Goal: Task Accomplishment & Management: Manage account settings

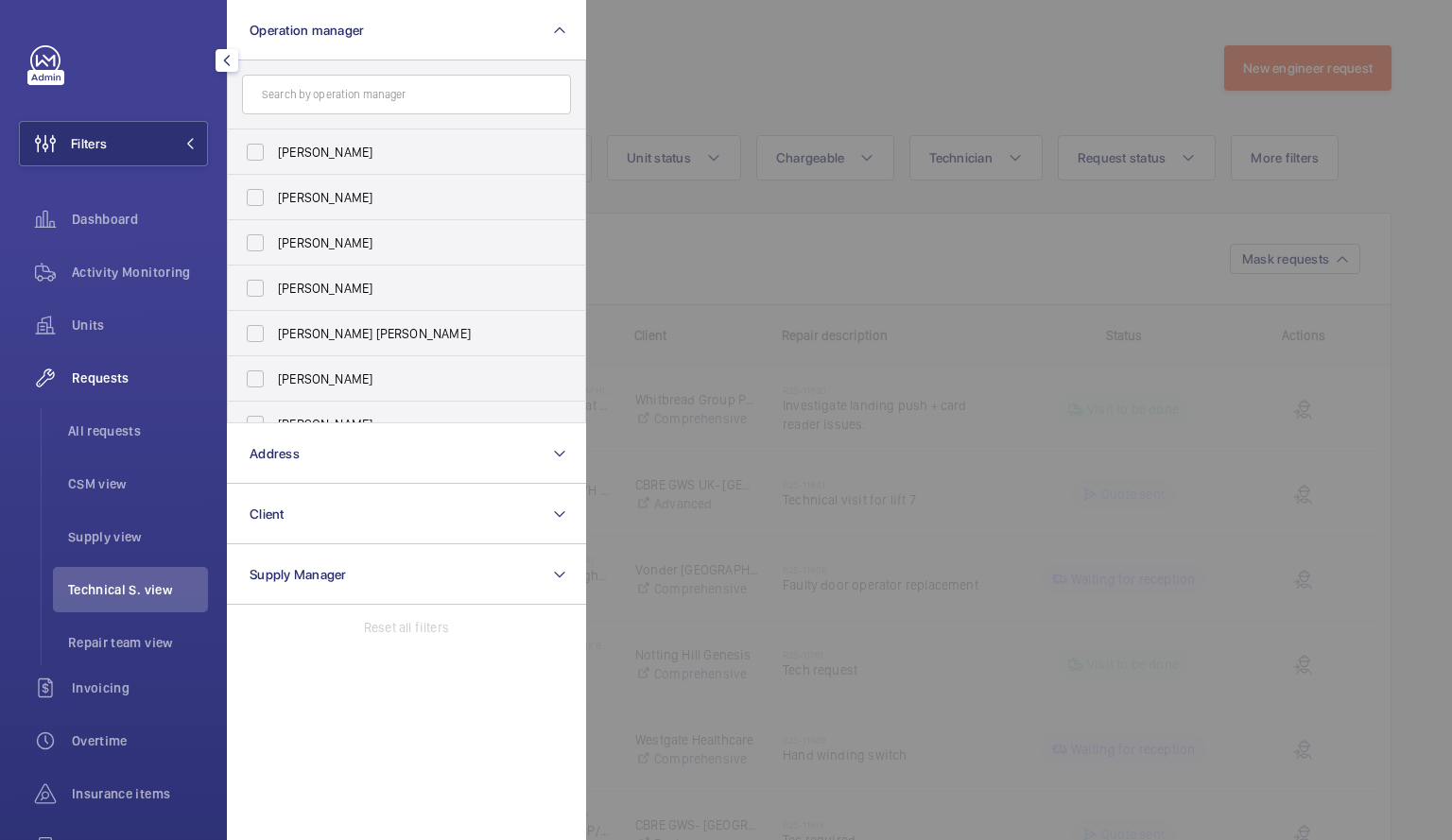
click at [755, 62] on div at bounding box center [1312, 420] width 1452 height 840
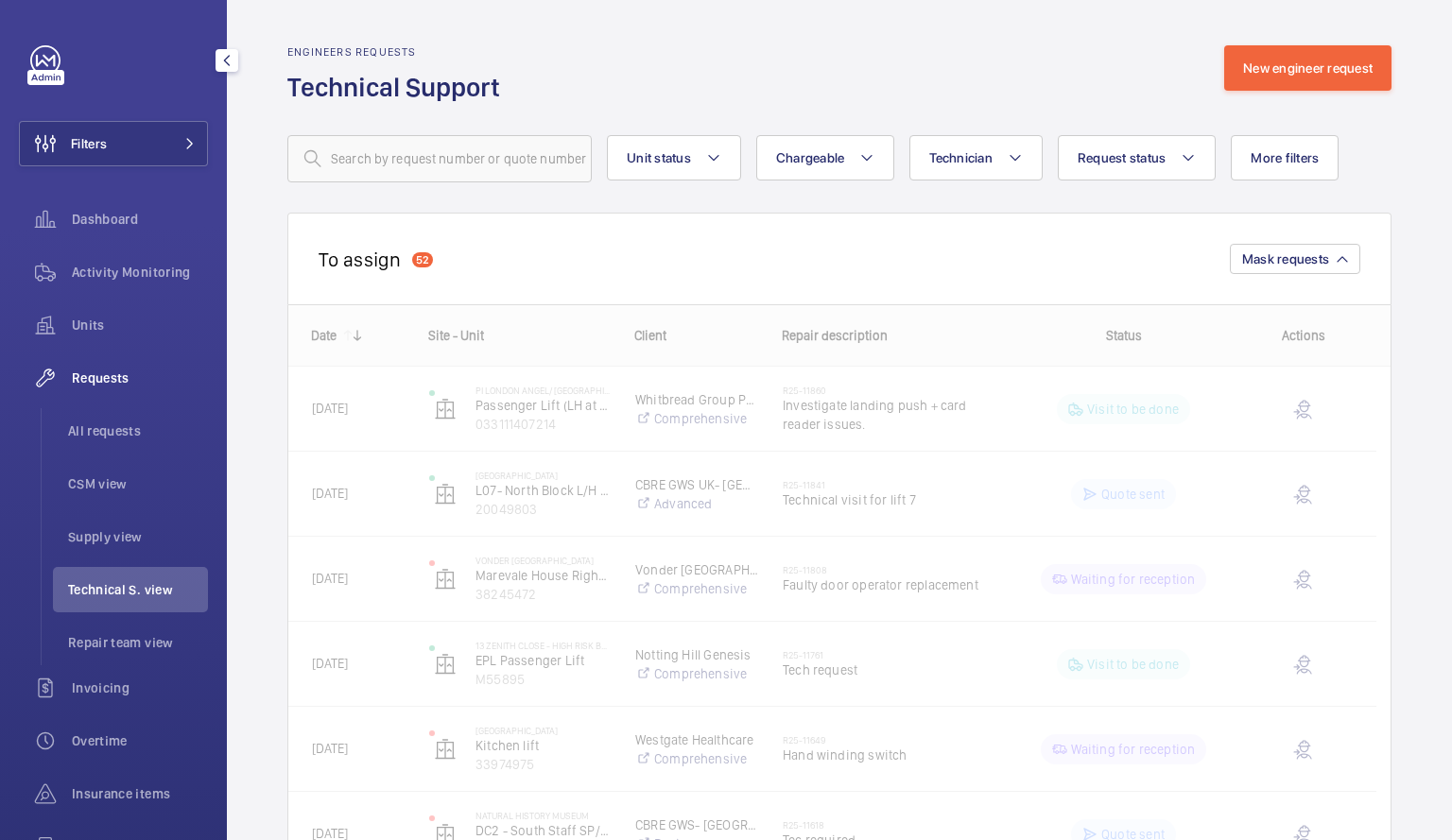
click at [755, 62] on div "Engineers requests Technical Support New engineer request" at bounding box center [839, 75] width 1104 height 60
click at [985, 264] on div "To assign 52 Mask requests" at bounding box center [839, 257] width 1104 height 91
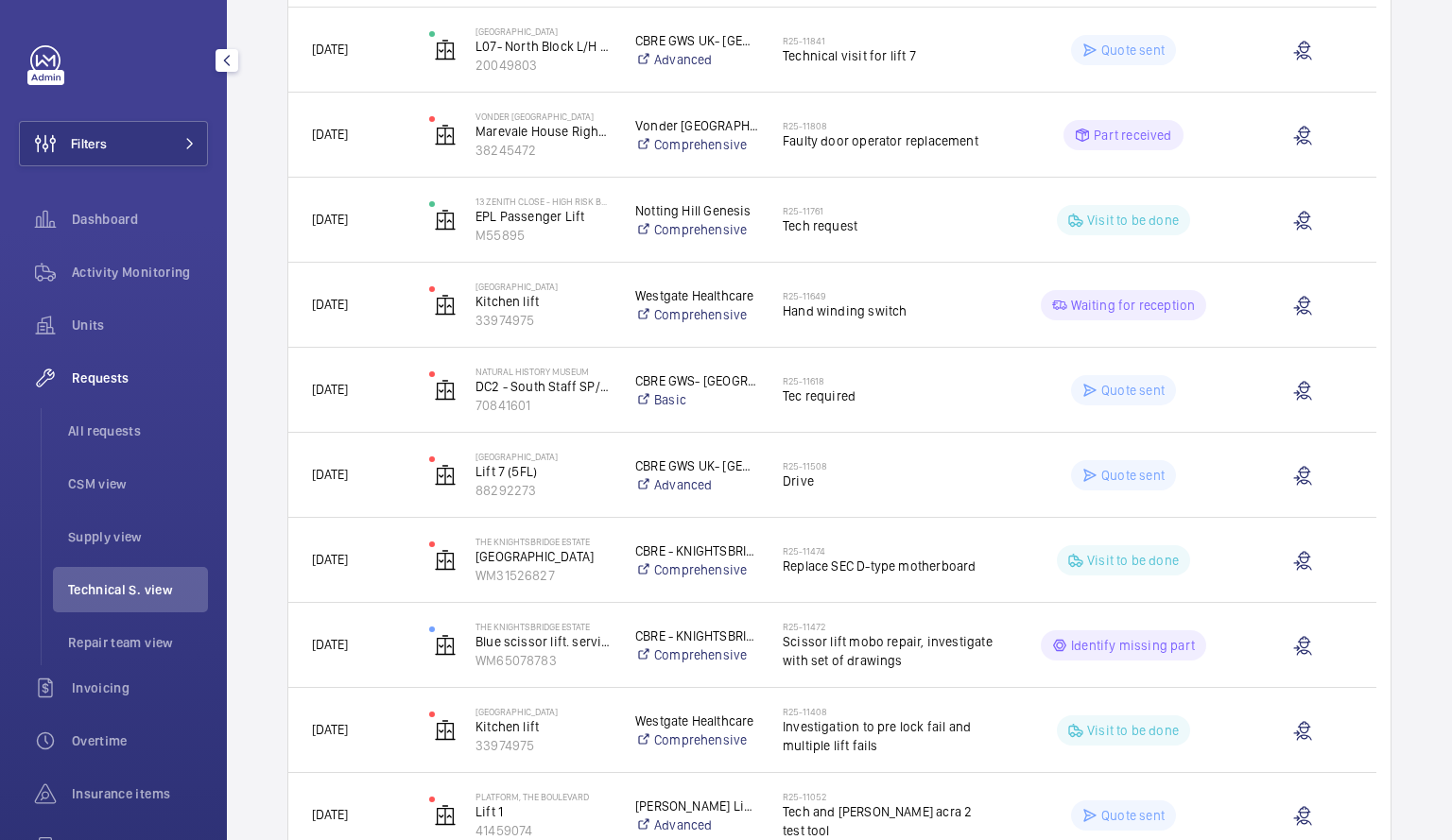
scroll to position [440, 0]
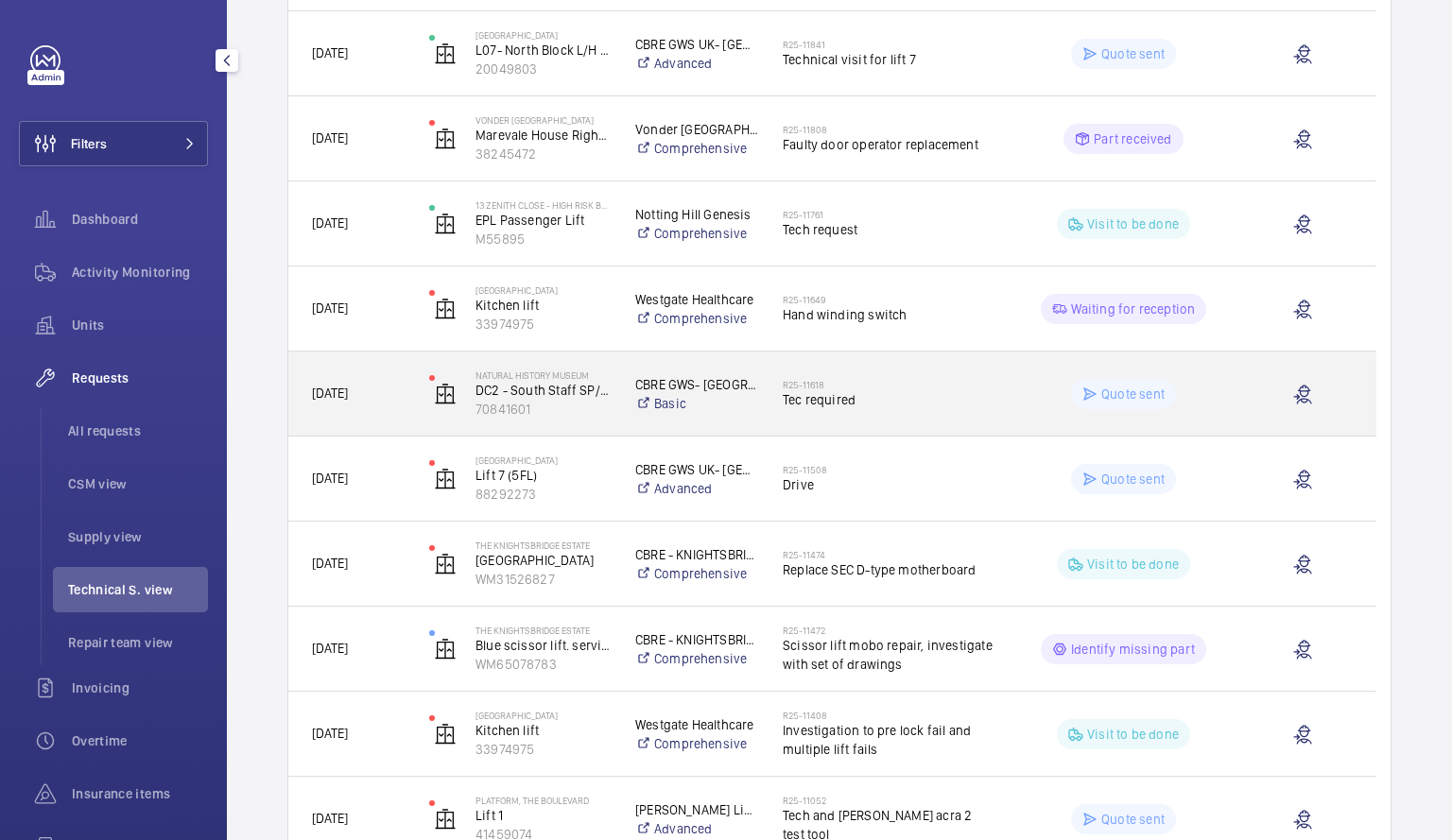
click at [945, 387] on h2 "R25-11618" at bounding box center [888, 385] width 211 height 12
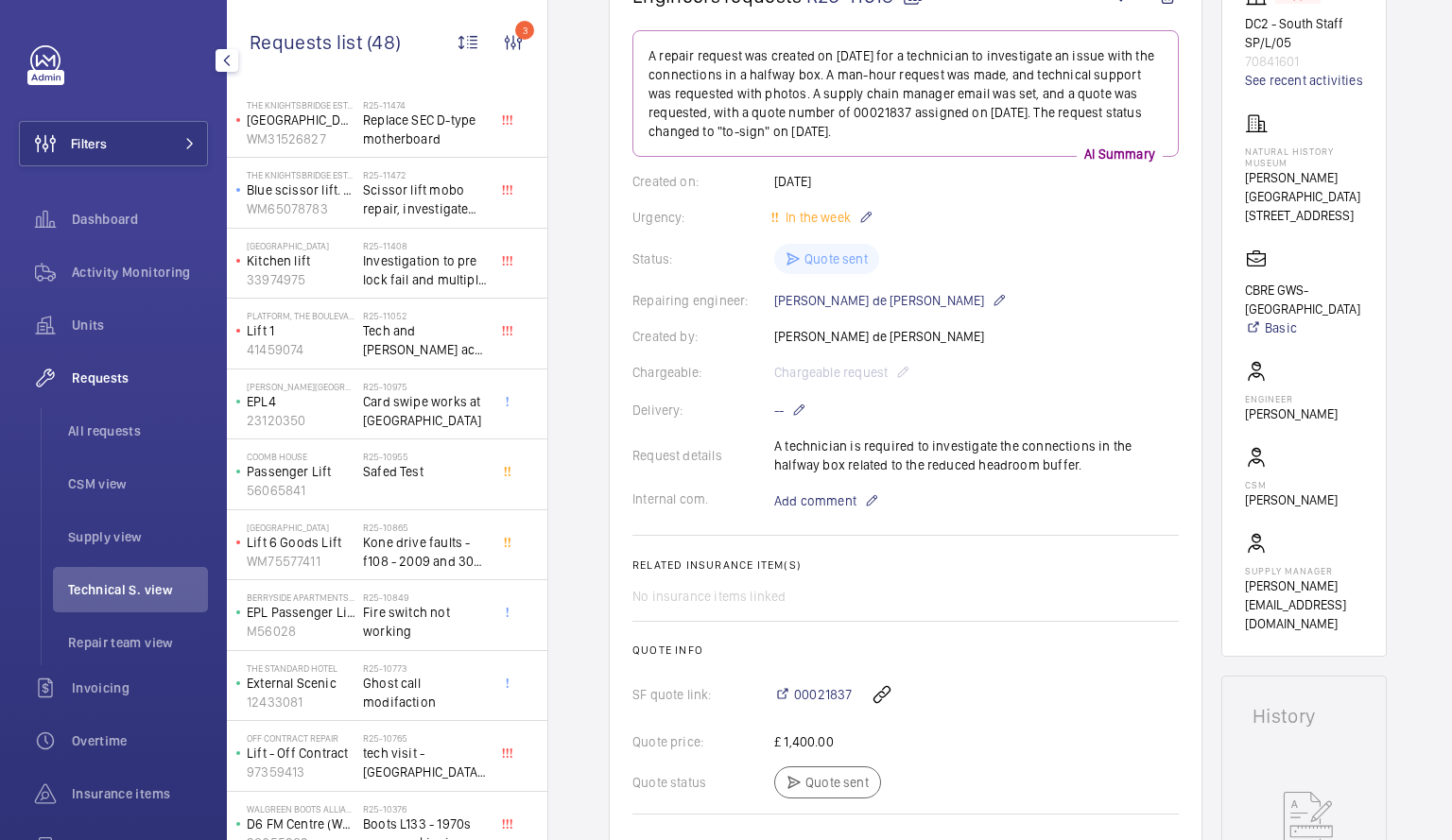
scroll to position [561, 0]
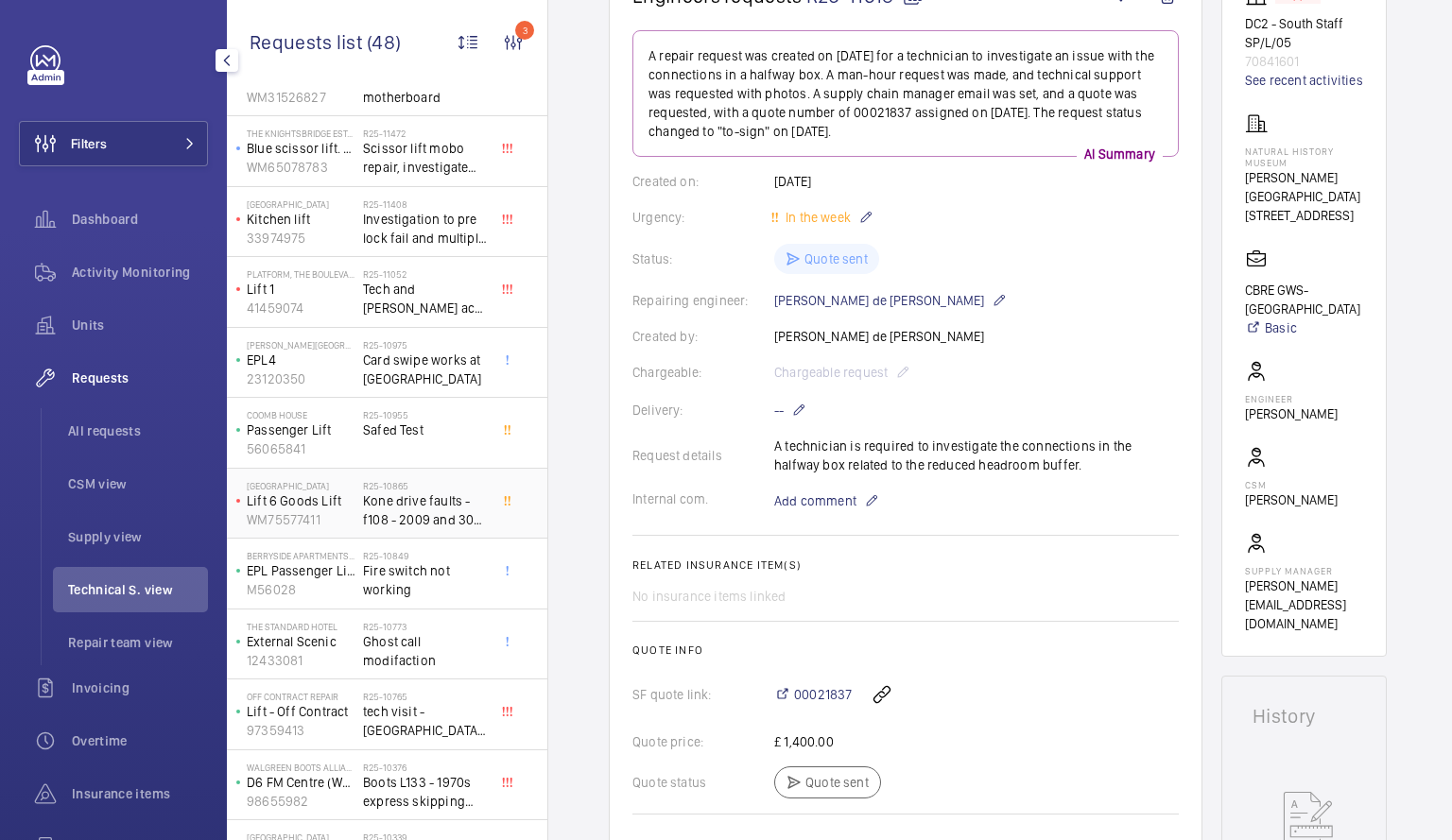
click at [358, 510] on div "[GEOGRAPHIC_DATA] Lift 6 Goods Lift WM75577411" at bounding box center [297, 504] width 133 height 63
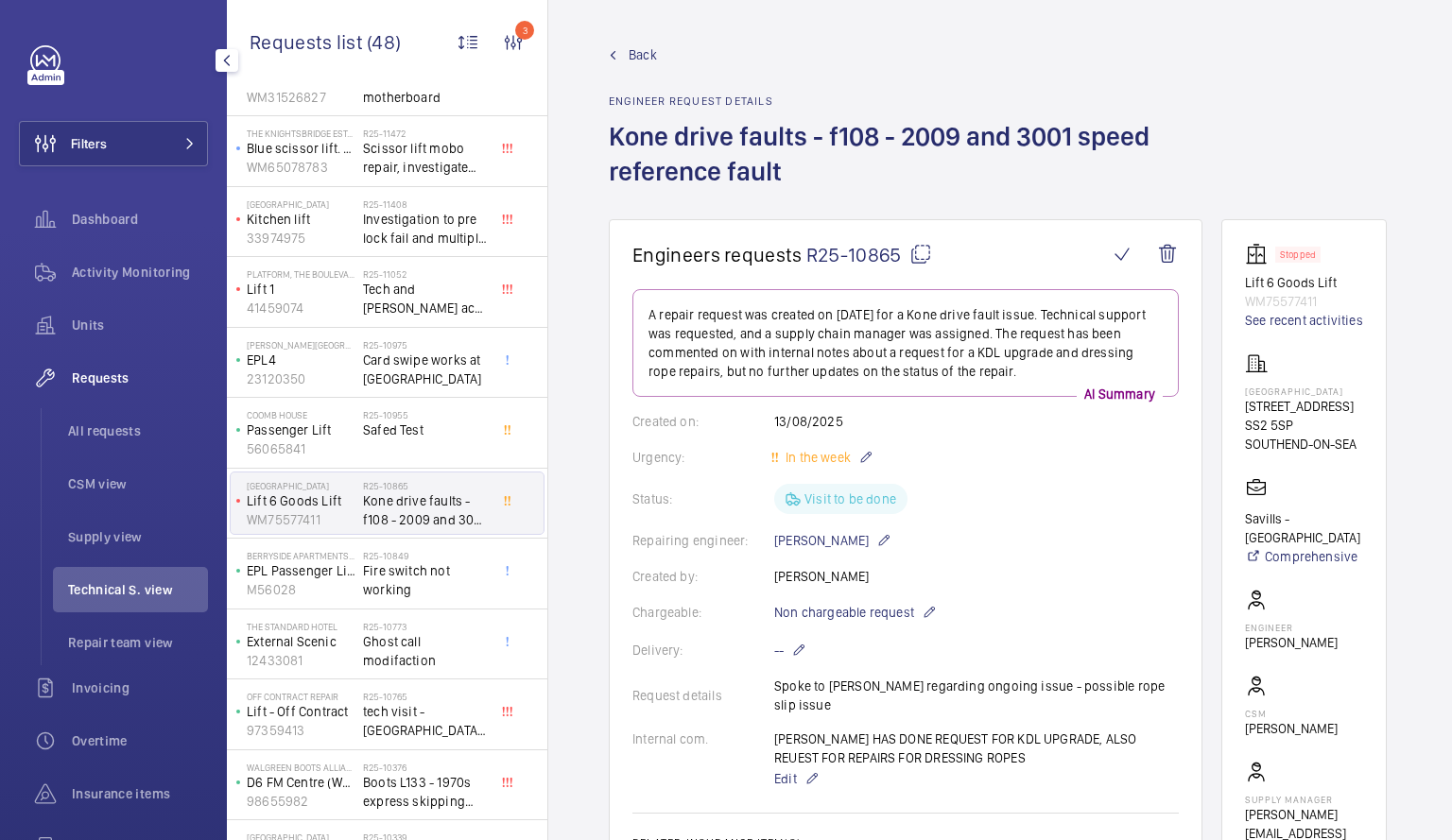
click at [866, 507] on div "Status: Visit to be done" at bounding box center [906, 499] width 546 height 30
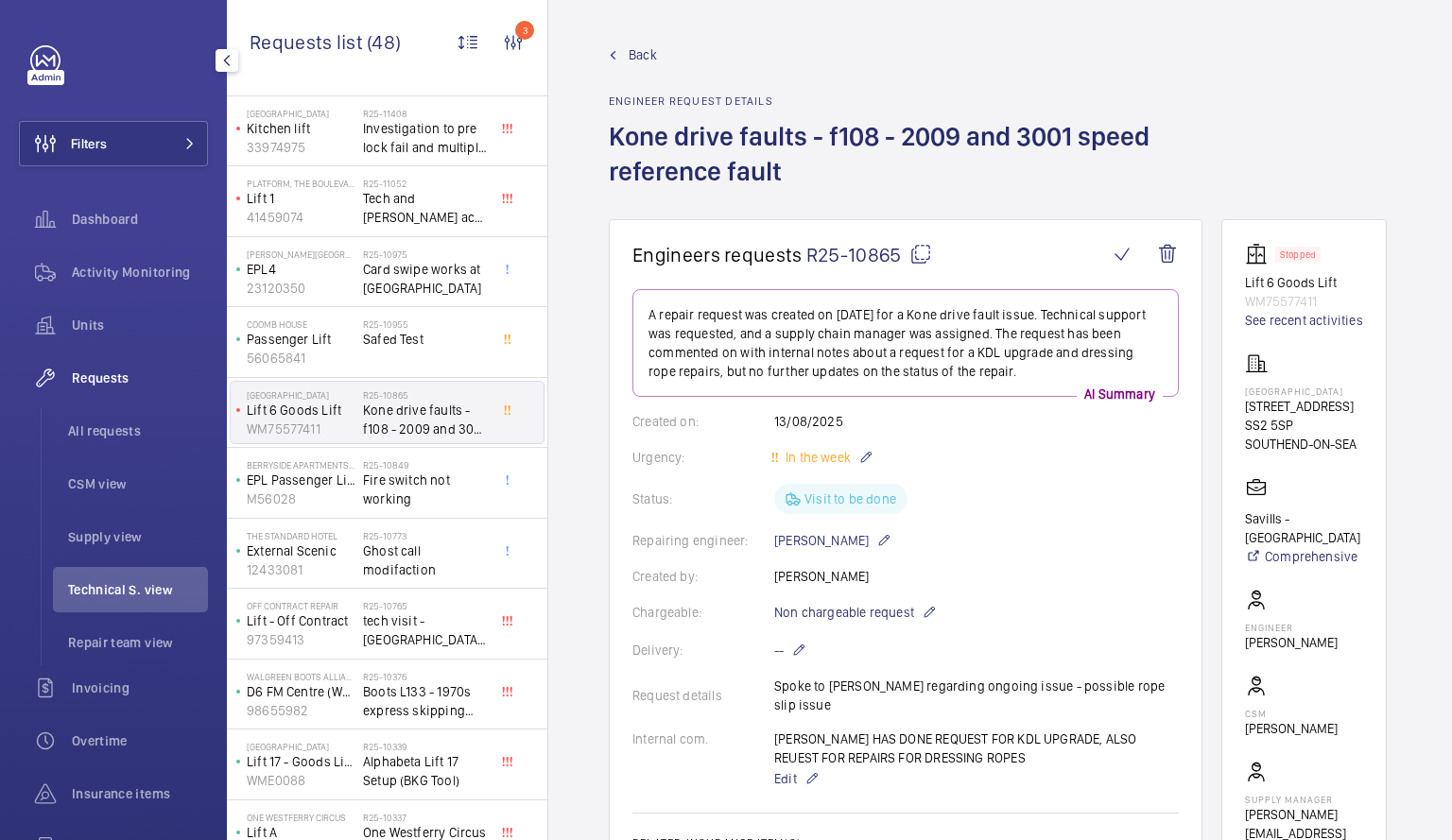
scroll to position [682, 0]
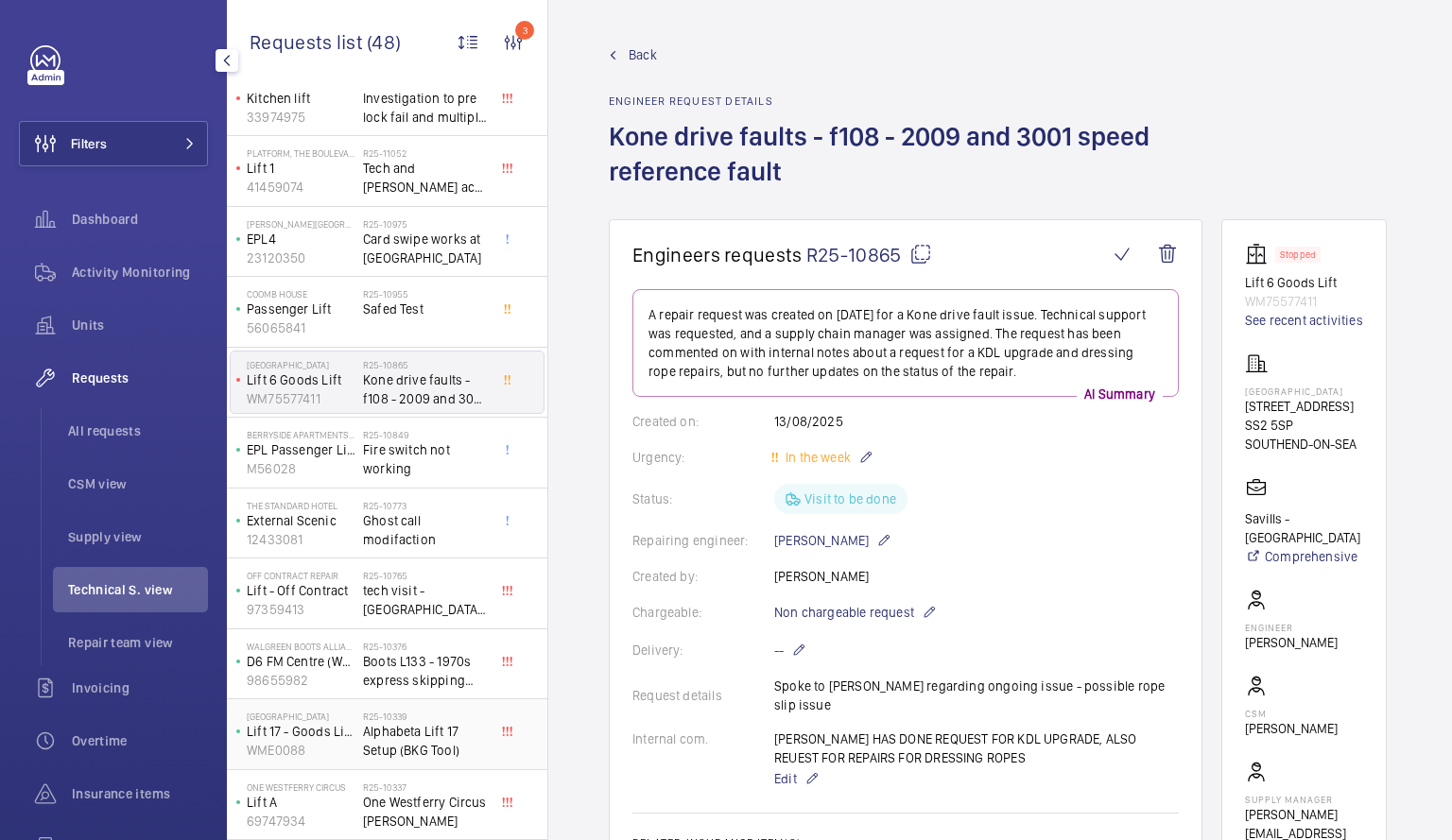
click at [372, 714] on h2 "R25-10339" at bounding box center [424, 717] width 125 height 12
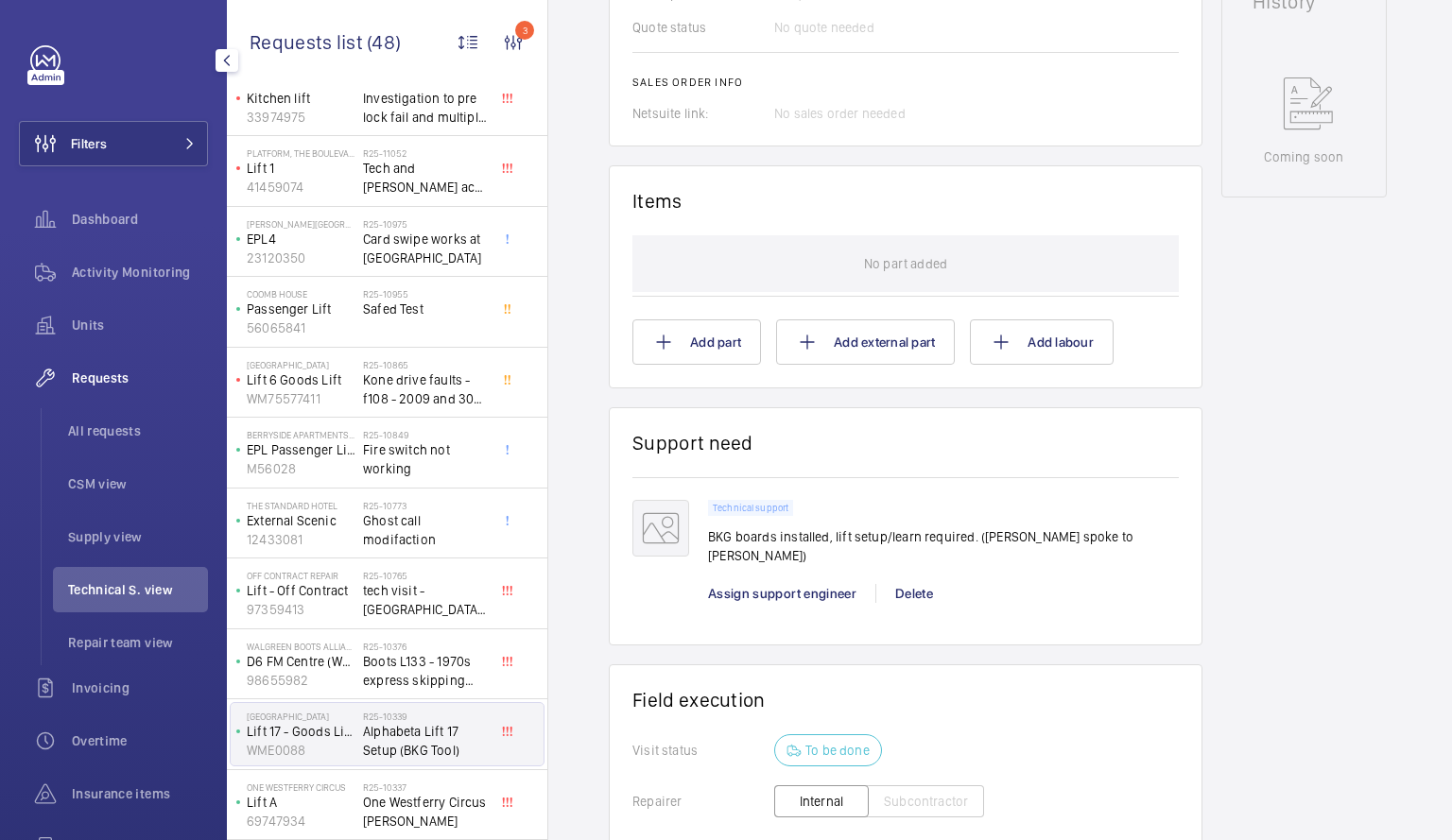
scroll to position [1212, 0]
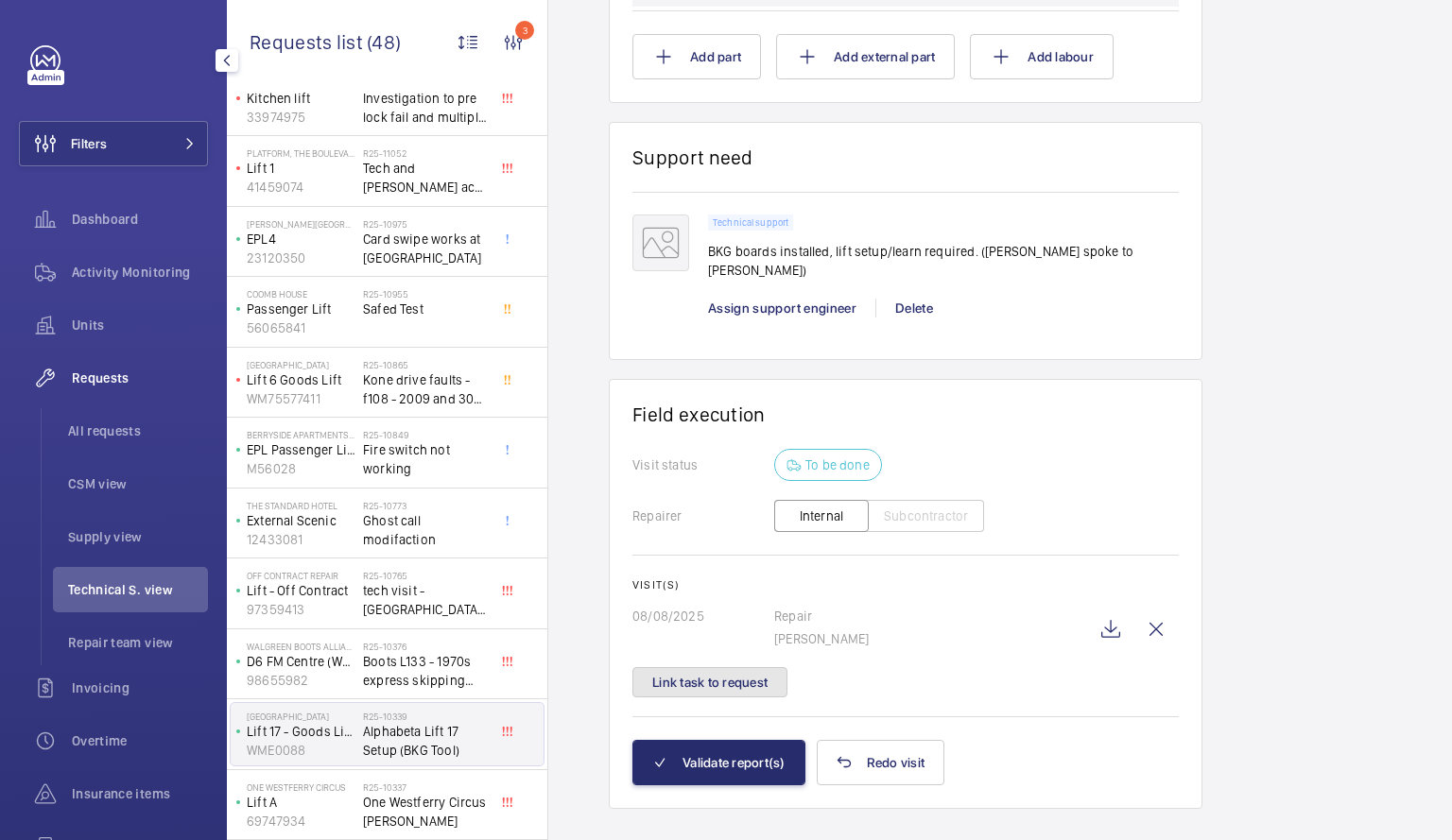
click at [739, 684] on button "Link task to request" at bounding box center [710, 682] width 155 height 30
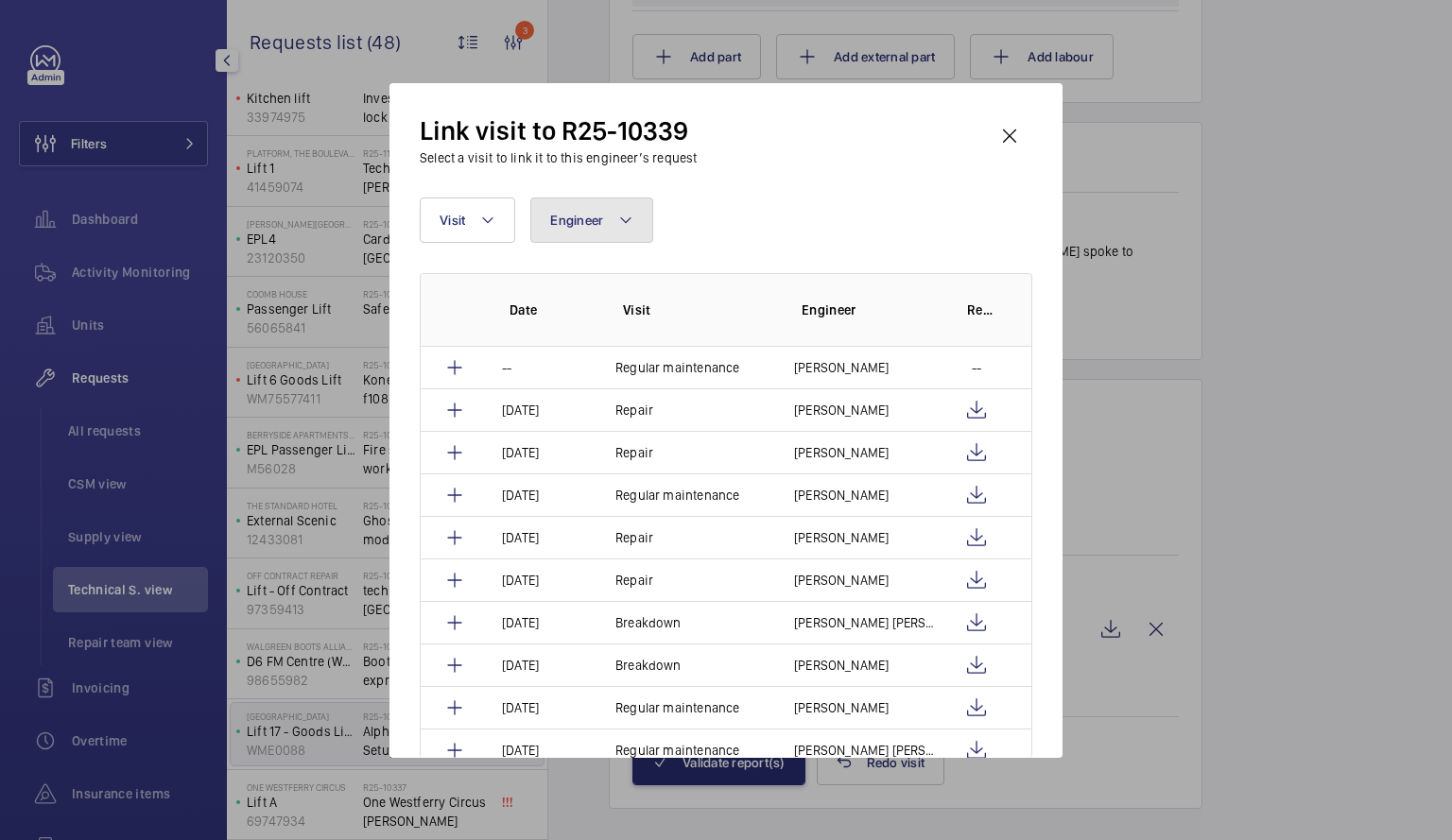
click at [622, 205] on button "Engineer" at bounding box center [591, 220] width 123 height 45
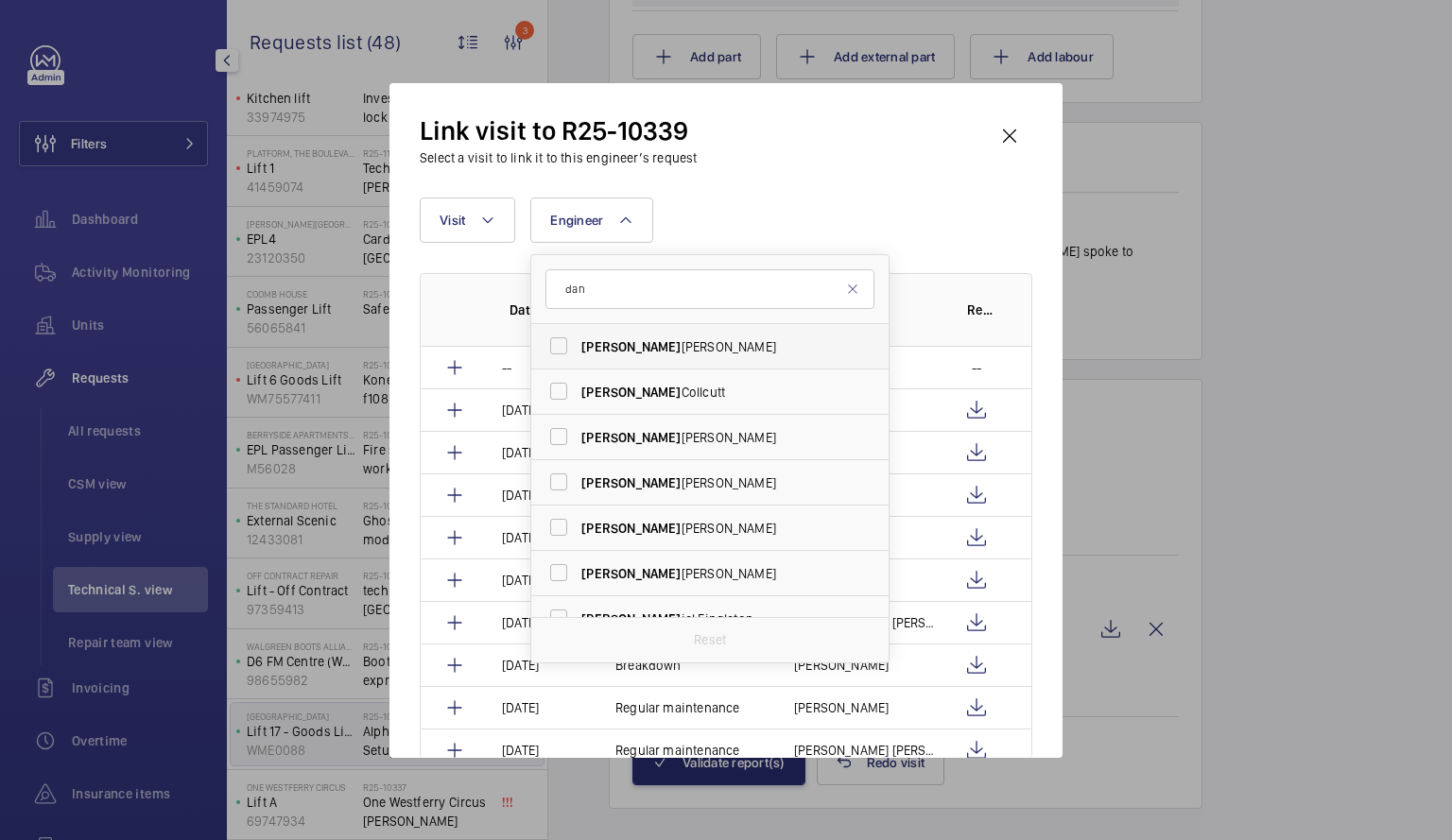
type input "dan"
click at [561, 355] on label "[PERSON_NAME]" at bounding box center [696, 347] width 329 height 45
click at [561, 355] on input "[PERSON_NAME]" at bounding box center [558, 346] width 37 height 37
checkbox input "true"
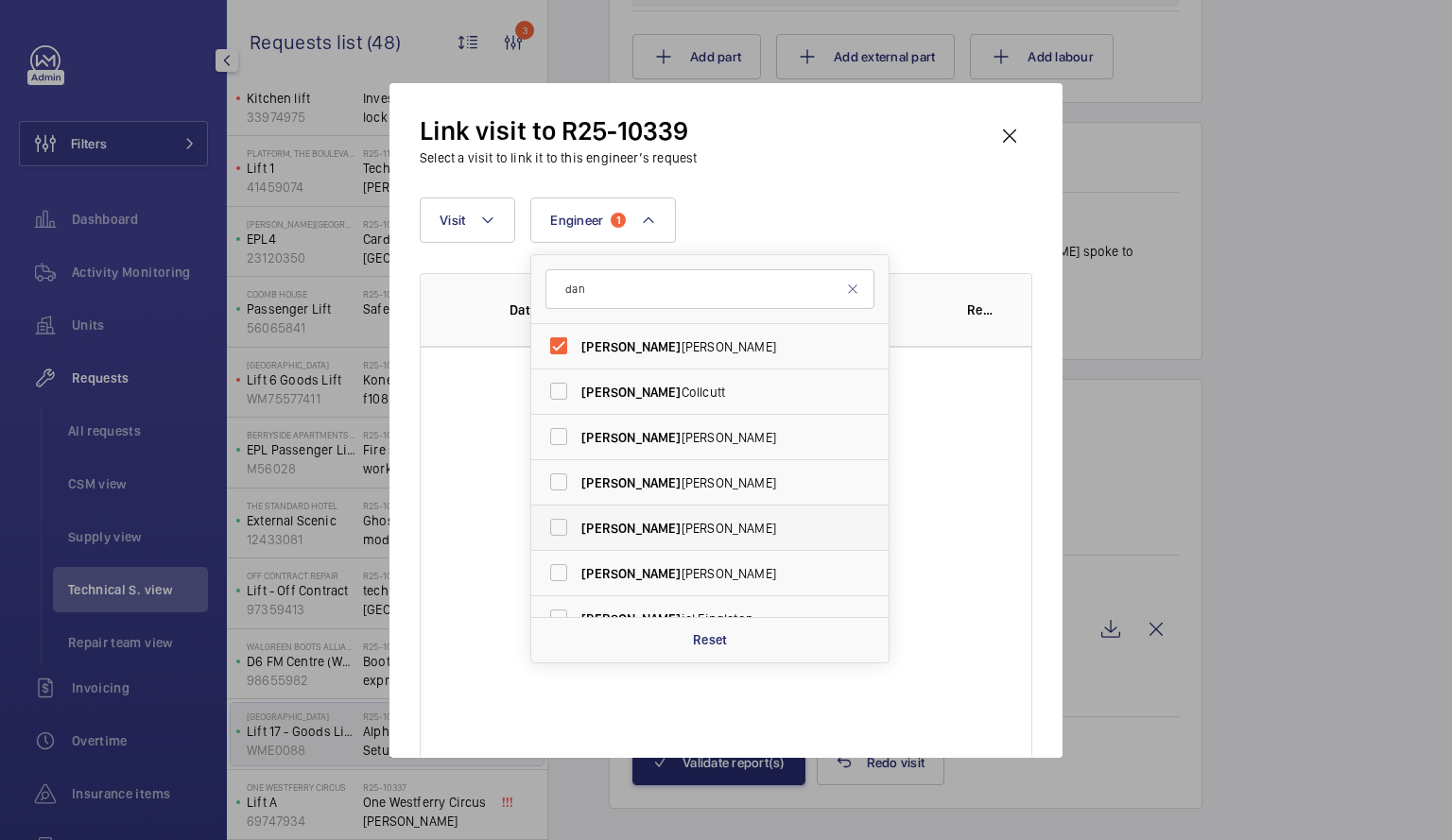
click at [554, 524] on label "[PERSON_NAME]" at bounding box center [696, 529] width 329 height 45
click at [554, 524] on input "[PERSON_NAME]" at bounding box center [558, 528] width 37 height 37
checkbox input "true"
click at [1012, 592] on div "Date Visit Engineer Report [DATE] Repair [PERSON_NAME]" at bounding box center [725, 516] width 612 height 485
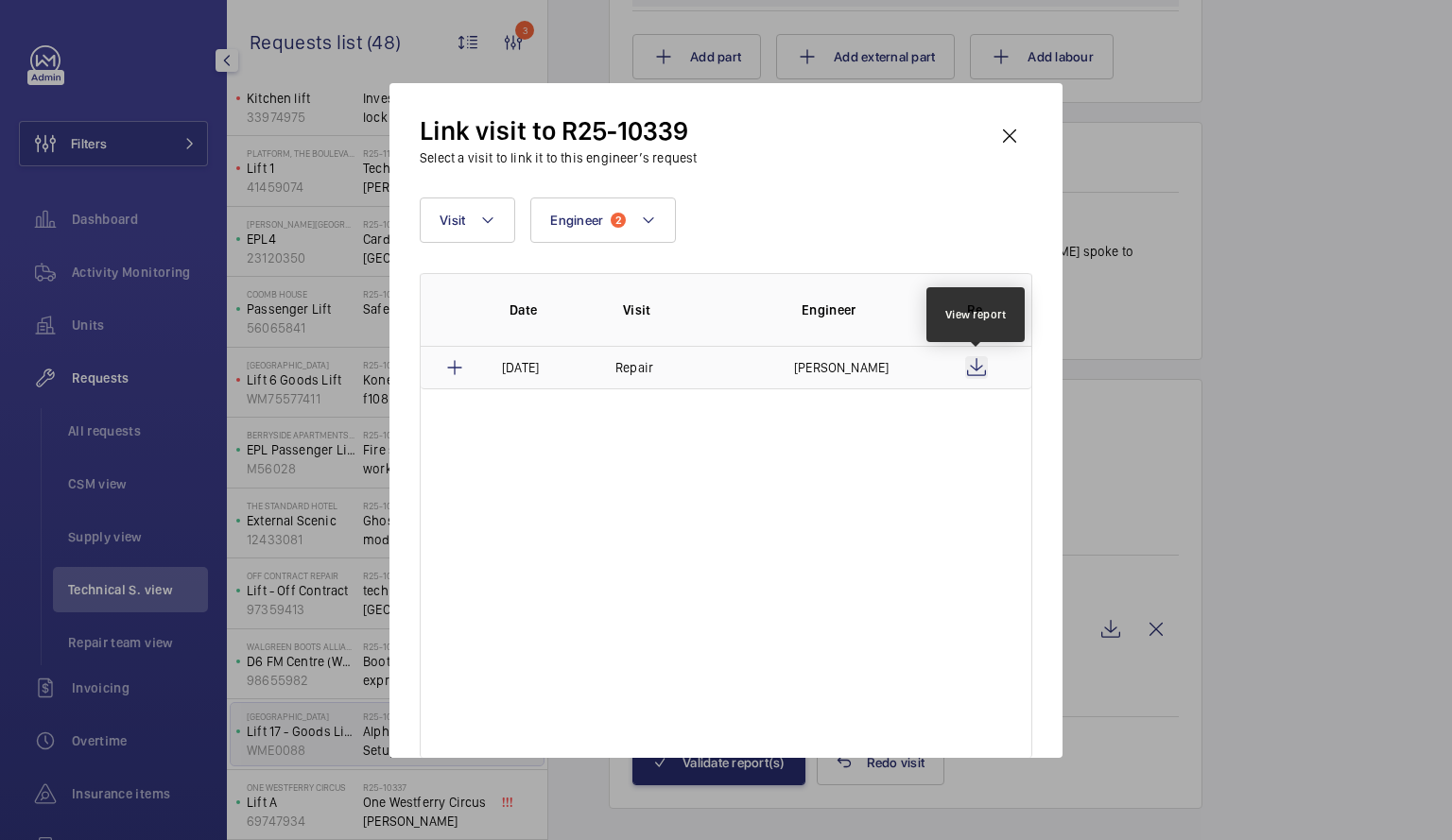
click at [966, 361] on wm-front-icon-button at bounding box center [976, 367] width 23 height 23
click at [643, 373] on p "Repair" at bounding box center [634, 367] width 37 height 19
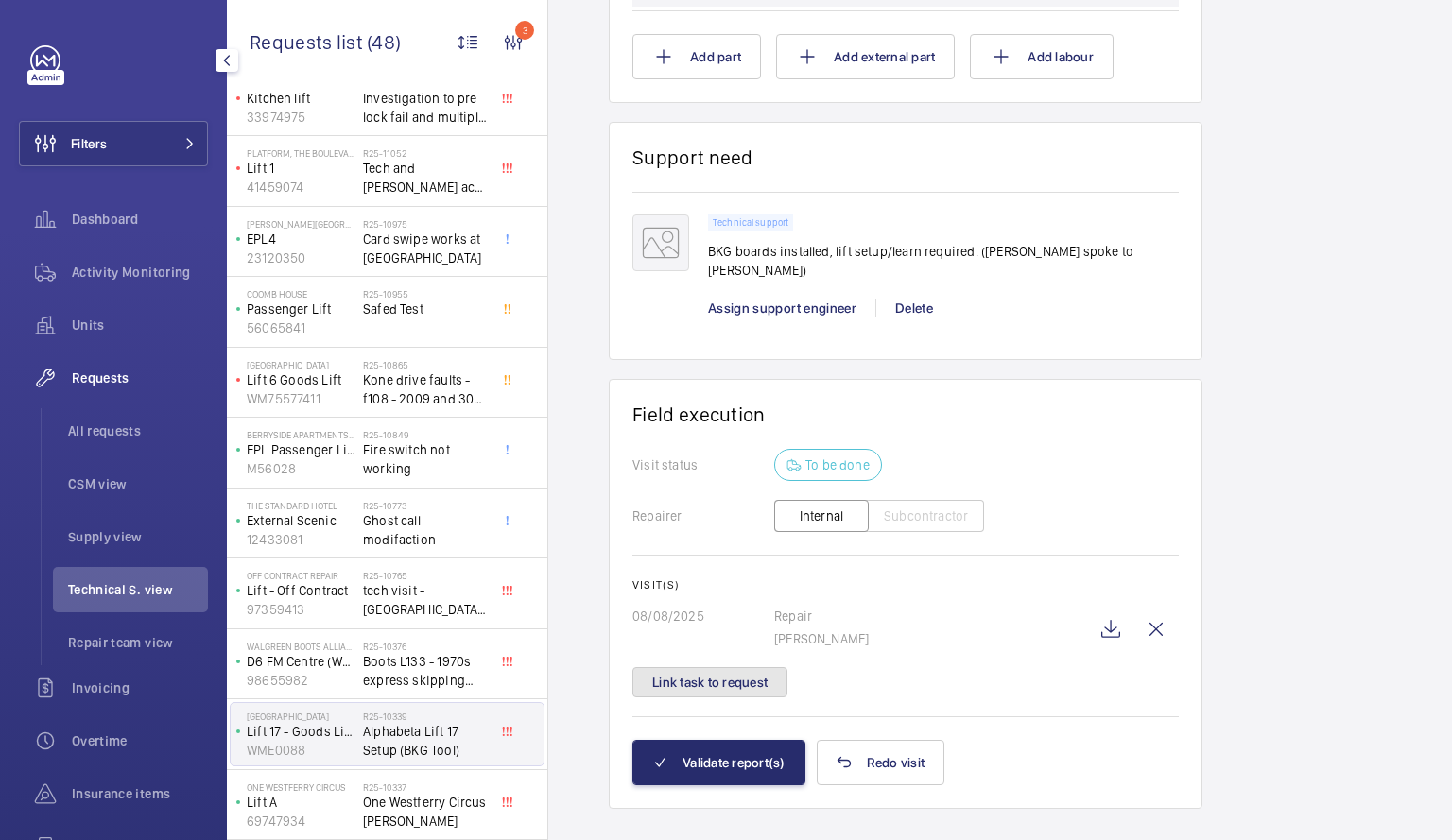
click at [741, 677] on button "Link task to request" at bounding box center [710, 682] width 155 height 30
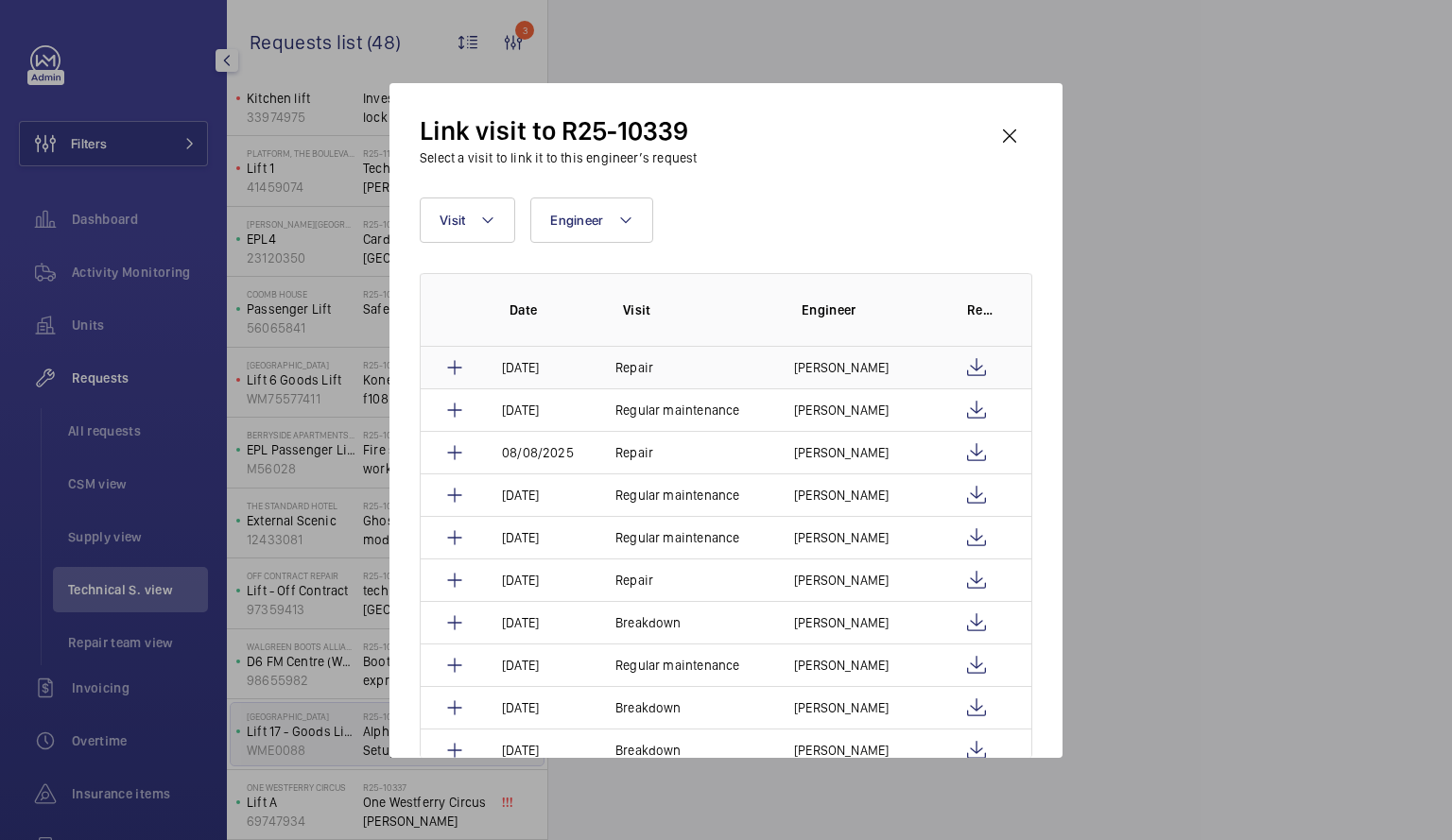
click at [728, 363] on td "Repair" at bounding box center [682, 367] width 179 height 41
